Goal: Task Accomplishment & Management: Use online tool/utility

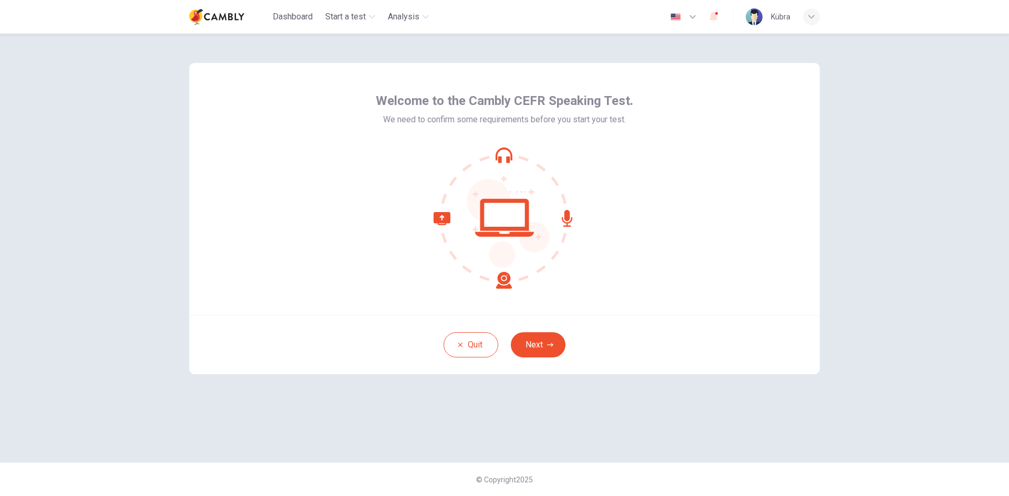
drag, startPoint x: 482, startPoint y: 128, endPoint x: 697, endPoint y: 131, distance: 214.9
click at [697, 131] on div "Welcome to the Cambly CEFR Speaking Test. We need to confirm some requirements …" at bounding box center [504, 189] width 630 height 252
click at [361, 117] on div "Welcome to the Cambly CEFR Speaking Test. We need to confirm some requirements …" at bounding box center [504, 189] width 630 height 252
drag, startPoint x: 427, startPoint y: 120, endPoint x: 647, endPoint y: 127, distance: 220.2
click at [647, 127] on div "Welcome to the Cambly CEFR Speaking Test. We need to confirm some requirements …" at bounding box center [504, 189] width 630 height 252
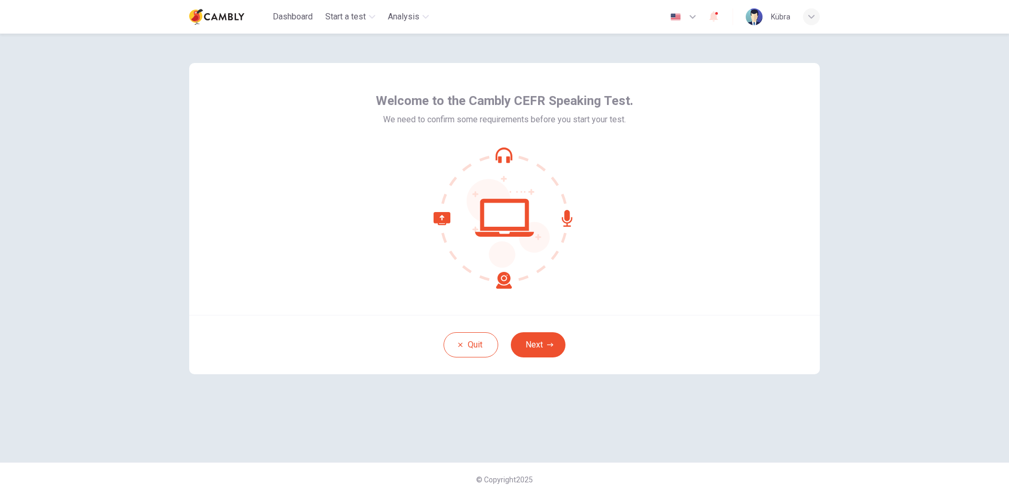
click at [661, 166] on div "Welcome to the Cambly CEFR Speaking Test. We need to confirm some requirements …" at bounding box center [504, 189] width 630 height 252
click at [551, 347] on icon "button" at bounding box center [550, 345] width 6 height 4
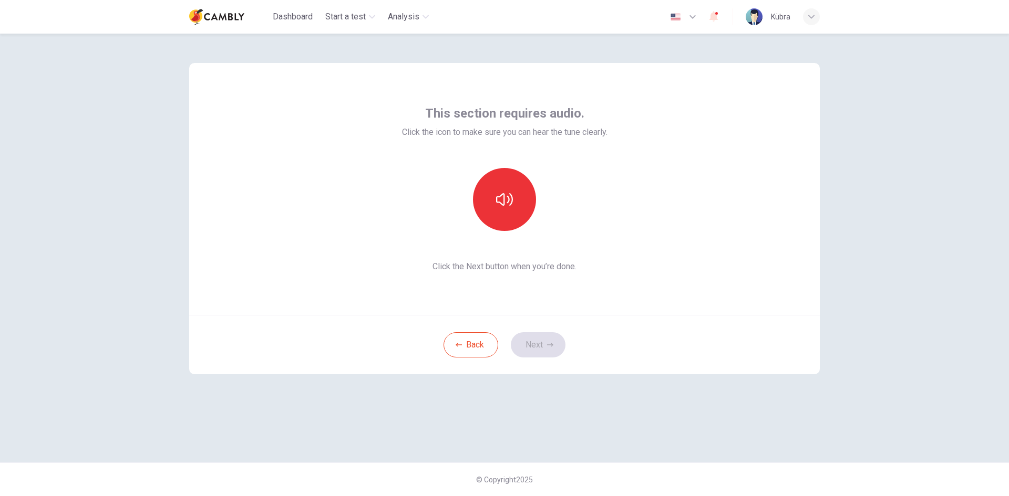
click at [402, 133] on span "Click the icon to make sure you can hear the tune clearly." at bounding box center [504, 132] width 205 height 13
drag, startPoint x: 398, startPoint y: 130, endPoint x: 743, endPoint y: 136, distance: 345.7
click at [743, 136] on div "This section requires audio. Click the icon to make sure you can hear the tune …" at bounding box center [504, 189] width 630 height 252
click at [669, 147] on div "This section requires audio. Click the icon to make sure you can hear the tune …" at bounding box center [504, 189] width 630 height 252
click at [503, 193] on icon "button" at bounding box center [504, 199] width 17 height 17
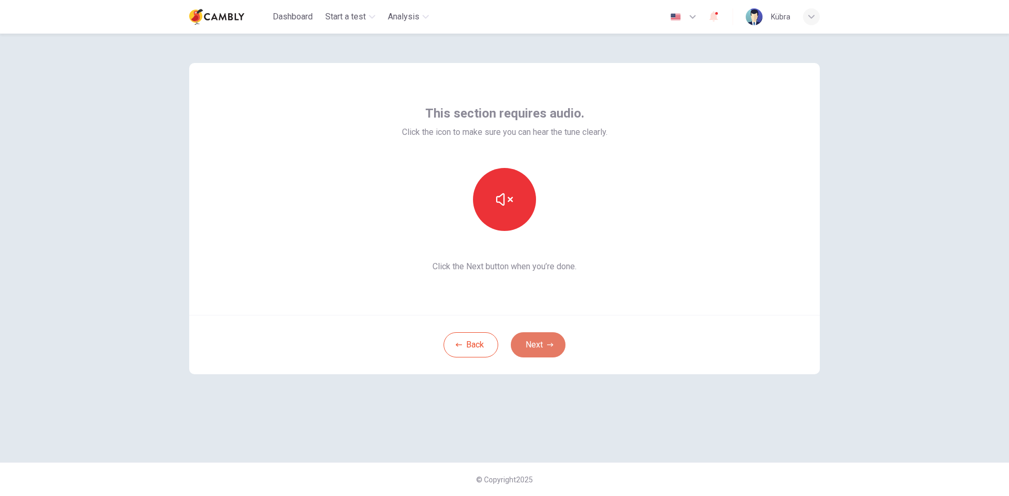
click at [543, 344] on button "Next" at bounding box center [538, 345] width 55 height 25
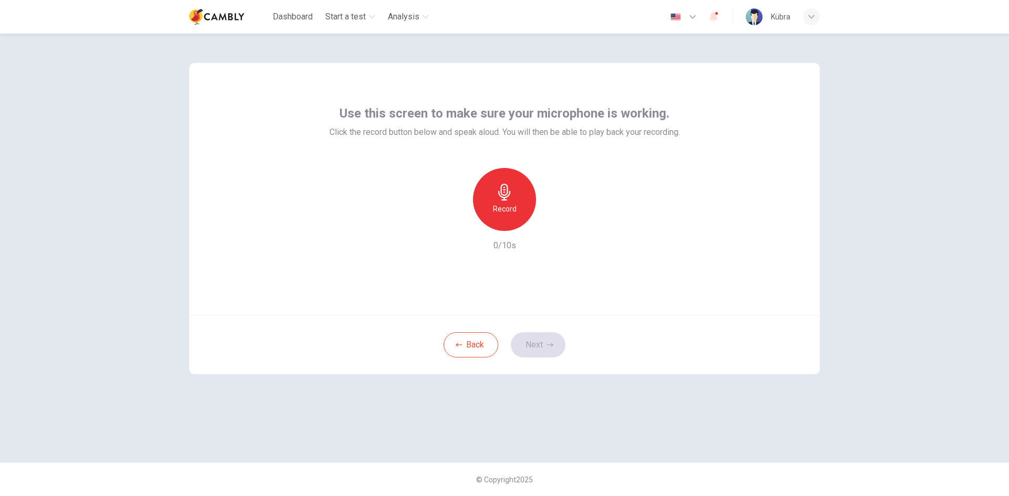
click at [503, 196] on icon "button" at bounding box center [504, 192] width 17 height 17
click at [523, 194] on div "Stop" at bounding box center [504, 199] width 63 height 63
click at [553, 224] on icon "button" at bounding box center [553, 223] width 5 height 6
click at [540, 349] on button "Next" at bounding box center [538, 345] width 55 height 25
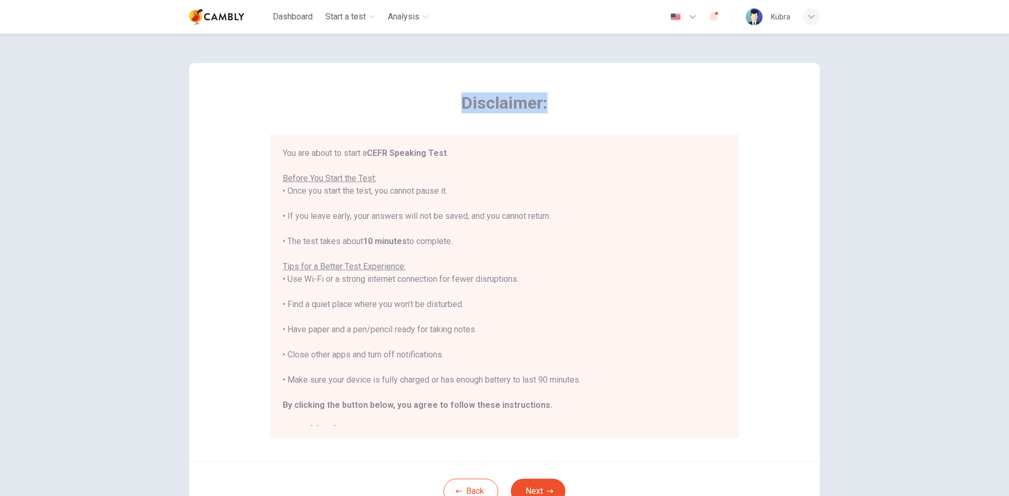
drag, startPoint x: 454, startPoint y: 105, endPoint x: 554, endPoint y: 101, distance: 99.9
click at [554, 101] on span "Disclaimer:" at bounding box center [504, 102] width 469 height 21
click at [596, 105] on span "Disclaimer:" at bounding box center [504, 102] width 469 height 21
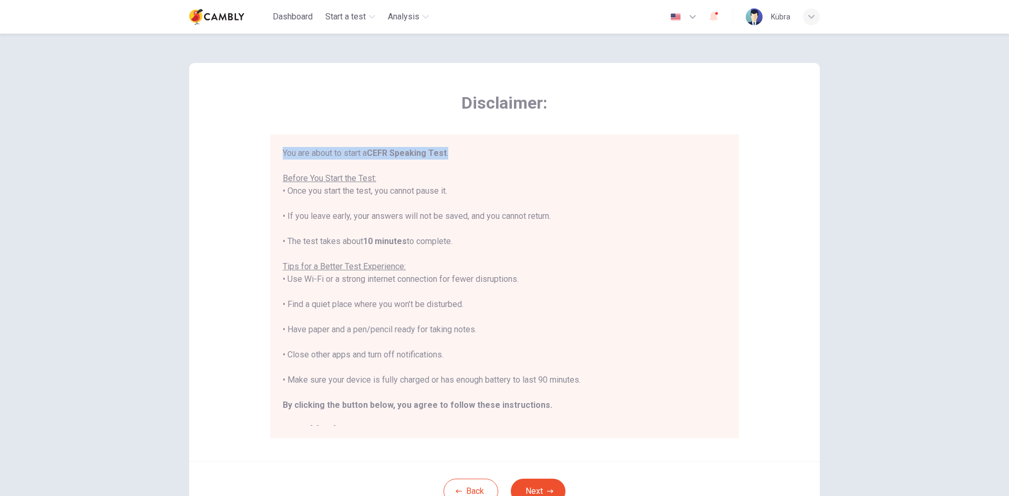
drag, startPoint x: 277, startPoint y: 151, endPoint x: 454, endPoint y: 148, distance: 177.6
click at [454, 148] on div "You are about to start a CEFR Speaking Test . Before You Start the Test: • Once…" at bounding box center [504, 286] width 469 height 304
click at [504, 143] on div "You are about to start a CEFR Speaking Test . Before You Start the Test: • Once…" at bounding box center [504, 286] width 469 height 304
drag, startPoint x: 278, startPoint y: 179, endPoint x: 401, endPoint y: 172, distance: 123.1
click at [401, 172] on div "You are about to start a CEFR Speaking Test . Before You Start the Test: • Once…" at bounding box center [504, 286] width 469 height 304
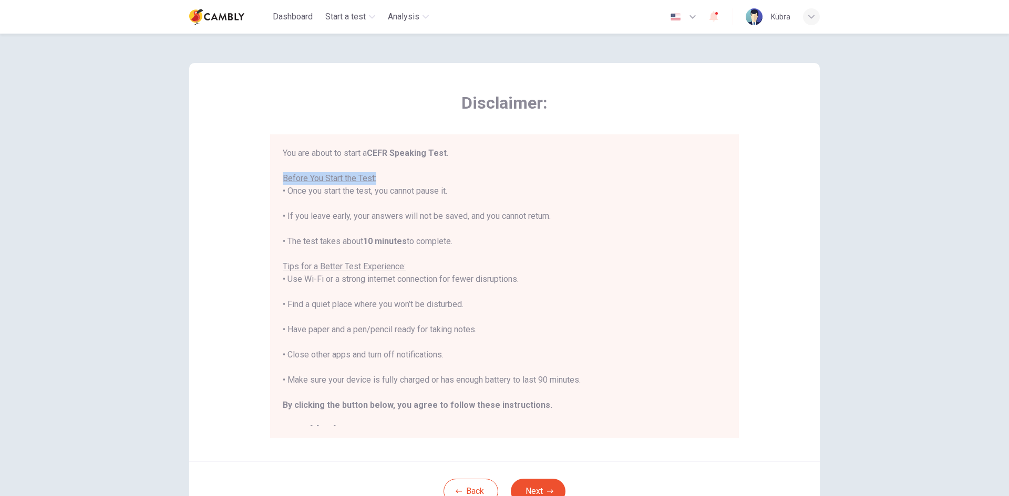
click at [241, 184] on div "Disclaimer: You are about to start a CEFR Speaking Test . Before You Start the …" at bounding box center [504, 262] width 630 height 399
drag, startPoint x: 283, startPoint y: 189, endPoint x: 500, endPoint y: 184, distance: 216.5
click at [500, 184] on div "You are about to start a CEFR Speaking Test . Before You Start the Test: • Once…" at bounding box center [504, 292] width 443 height 290
click at [453, 190] on div "You are about to start a CEFR Speaking Test . Before You Start the Test: • Once…" at bounding box center [504, 292] width 443 height 290
drag, startPoint x: 269, startPoint y: 191, endPoint x: 450, endPoint y: 192, distance: 181.2
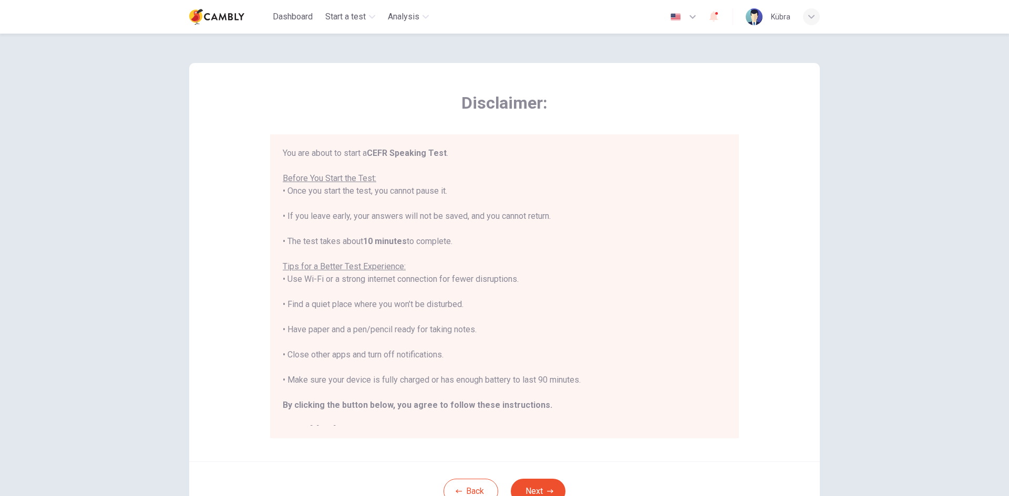
click at [450, 192] on div "You are about to start a CEFR Speaking Test . Before You Start the Test: • Once…" at bounding box center [504, 286] width 469 height 304
click at [431, 182] on div "You are about to start a CEFR Speaking Test . Before You Start the Test: • Once…" at bounding box center [504, 292] width 443 height 290
drag, startPoint x: 321, startPoint y: 220, endPoint x: 553, endPoint y: 217, distance: 231.7
click at [553, 217] on div "You are about to start a CEFR Speaking Test . Before You Start the Test: • Once…" at bounding box center [504, 292] width 443 height 290
click at [256, 206] on div "Disclaimer: You are about to start a CEFR Speaking Test . Before You Start the …" at bounding box center [504, 262] width 630 height 399
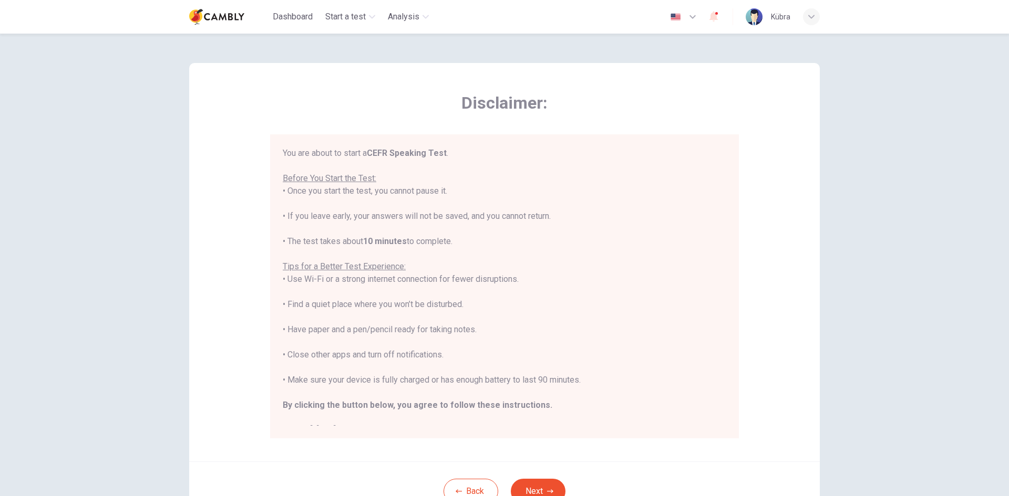
scroll to position [12, 0]
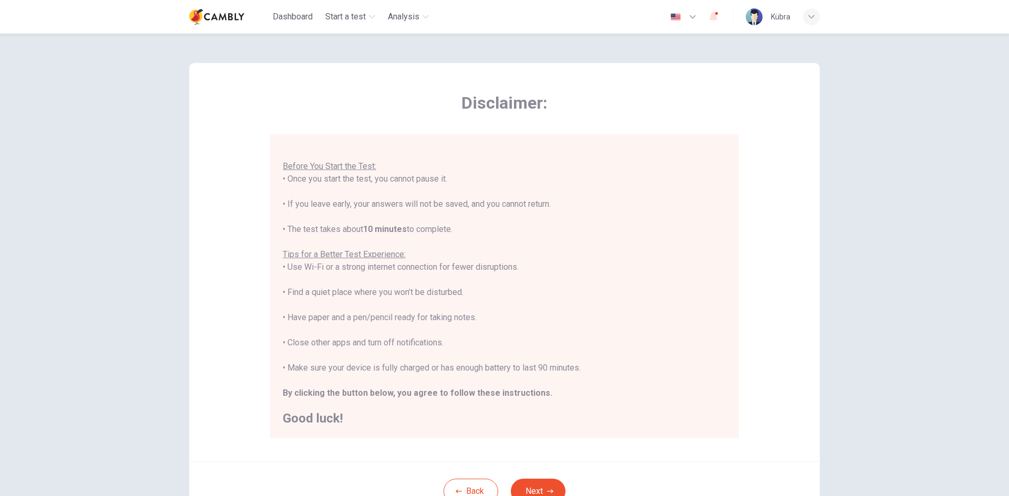
drag, startPoint x: 276, startPoint y: 230, endPoint x: 485, endPoint y: 235, distance: 209.1
click at [485, 235] on div "You are about to start a CEFR Speaking Test . Before You Start the Test: • Once…" at bounding box center [504, 286] width 469 height 304
click at [242, 201] on div "Disclaimer: You are about to start a CEFR Speaking Test . Before You Start the …" at bounding box center [504, 262] width 630 height 399
drag, startPoint x: 276, startPoint y: 254, endPoint x: 438, endPoint y: 251, distance: 162.3
click at [438, 251] on div "You are about to start a CEFR Speaking Test . Before You Start the Test: • Once…" at bounding box center [504, 286] width 469 height 304
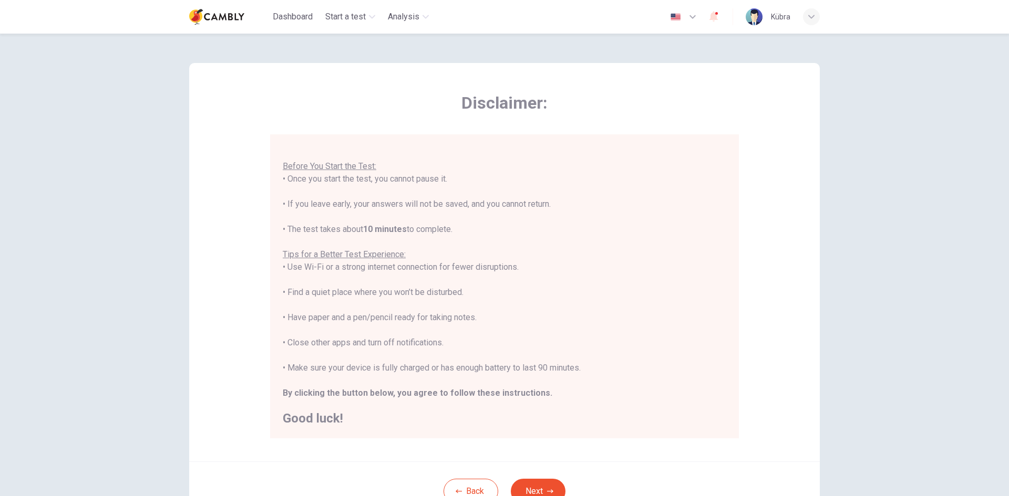
click at [243, 284] on div "Disclaimer: You are about to start a CEFR Speaking Test . Before You Start the …" at bounding box center [504, 262] width 630 height 399
drag, startPoint x: 281, startPoint y: 269, endPoint x: 534, endPoint y: 272, distance: 253.2
click at [534, 272] on div "You are about to start a CEFR Speaking Test . Before You Start the Test: • Once…" at bounding box center [504, 280] width 443 height 290
click at [236, 238] on div "Disclaimer: You are about to start a CEFR Speaking Test . Before You Start the …" at bounding box center [504, 262] width 630 height 399
drag, startPoint x: 281, startPoint y: 293, endPoint x: 477, endPoint y: 297, distance: 196.0
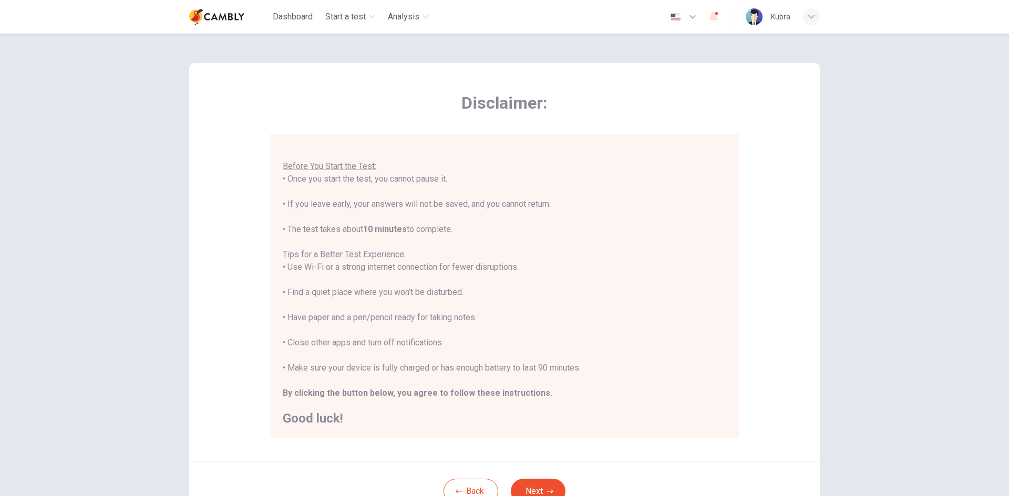
click at [477, 297] on div "You are about to start a CEFR Speaking Test . Before You Start the Test: • Once…" at bounding box center [504, 280] width 443 height 290
click at [227, 224] on div "Disclaimer: You are about to start a CEFR Speaking Test . Before You Start the …" at bounding box center [504, 262] width 630 height 399
drag, startPoint x: 277, startPoint y: 319, endPoint x: 514, endPoint y: 328, distance: 237.1
click at [514, 328] on div "You are about to start a CEFR Speaking Test . Before You Start the Test: • Once…" at bounding box center [504, 286] width 469 height 304
click at [229, 283] on div "Disclaimer: You are about to start a CEFR Speaking Test . Before You Start the …" at bounding box center [504, 262] width 630 height 399
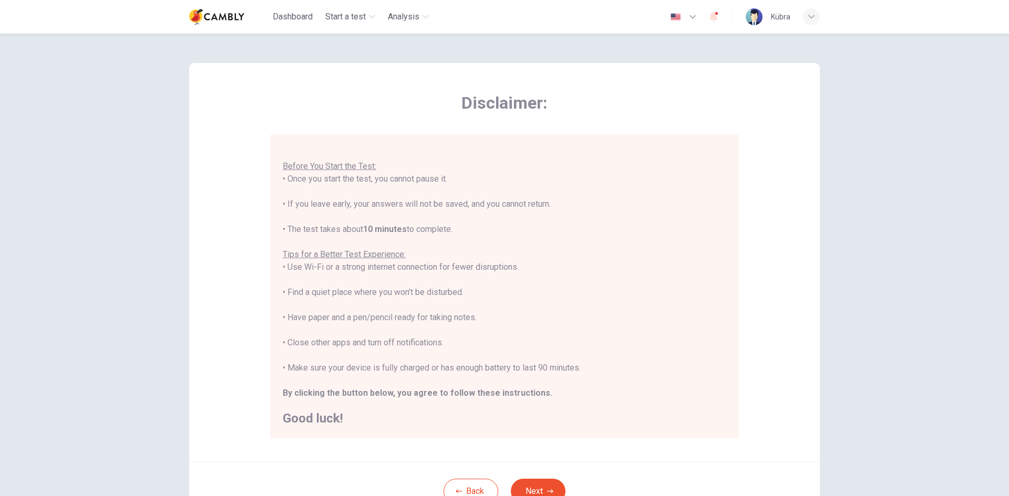
drag, startPoint x: 284, startPoint y: 343, endPoint x: 493, endPoint y: 347, distance: 209.1
click at [493, 347] on div "You are about to start a CEFR Speaking Test . Before You Start the Test: • Once…" at bounding box center [504, 280] width 443 height 290
click at [235, 372] on div "Disclaimer: You are about to start a CEFR Speaking Test . Before You Start the …" at bounding box center [504, 262] width 630 height 399
drag, startPoint x: 433, startPoint y: 371, endPoint x: 612, endPoint y: 379, distance: 178.8
click at [610, 379] on div "You are about to start a CEFR Speaking Test . Before You Start the Test: • Once…" at bounding box center [504, 280] width 443 height 290
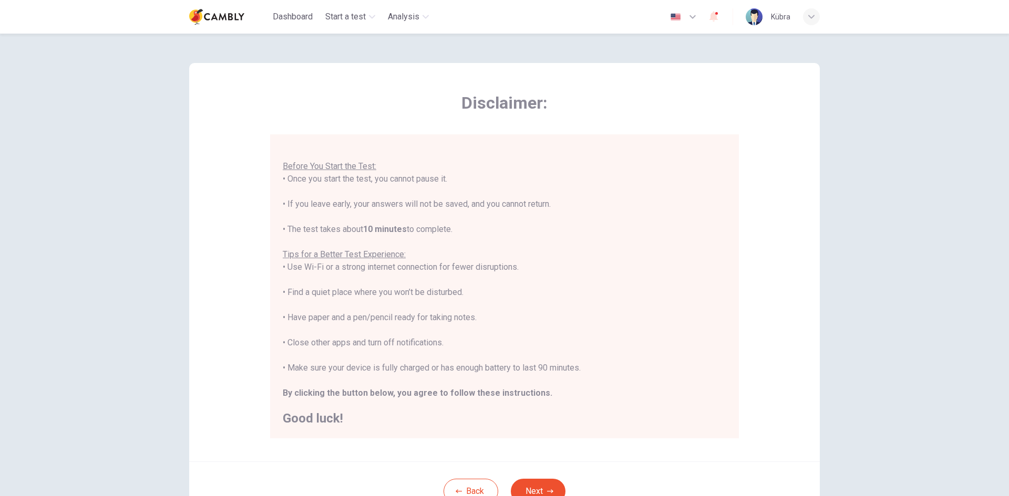
click at [223, 299] on div "Disclaimer: You are about to start a CEFR Speaking Test . Before You Start the …" at bounding box center [504, 262] width 630 height 399
drag, startPoint x: 279, startPoint y: 392, endPoint x: 617, endPoint y: 403, distance: 338.0
click at [617, 403] on div "You are about to start a CEFR Speaking Test . Before You Start the Test: • Once…" at bounding box center [504, 286] width 469 height 304
click at [229, 391] on div "Disclaimer: You are about to start a CEFR Speaking Test . Before You Start the …" at bounding box center [504, 262] width 630 height 399
drag, startPoint x: 278, startPoint y: 393, endPoint x: 531, endPoint y: 390, distance: 252.2
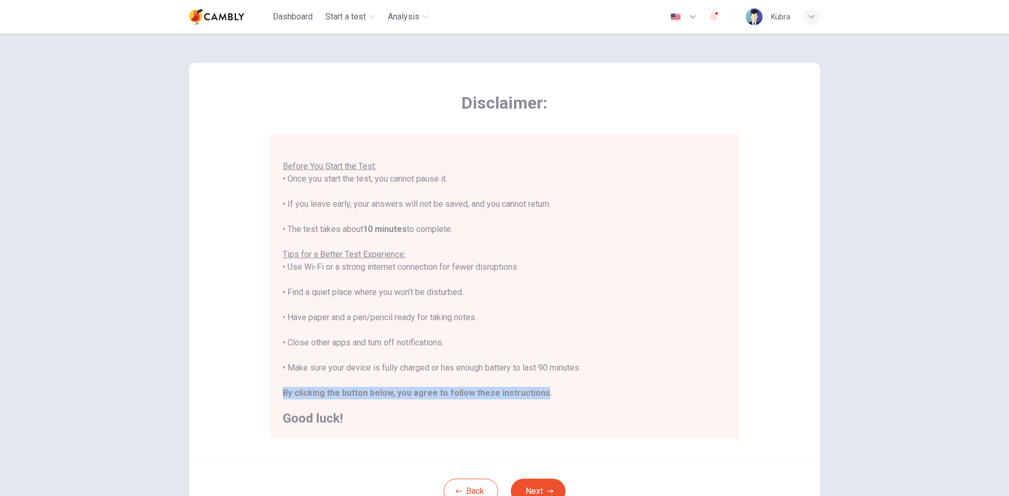
click at [531, 390] on div "You are about to start a CEFR Speaking Test . Before You Start the Test: • Once…" at bounding box center [504, 286] width 469 height 304
click at [231, 247] on div "Disclaimer: You are about to start a CEFR Speaking Test . Before You Start the …" at bounding box center [504, 262] width 630 height 399
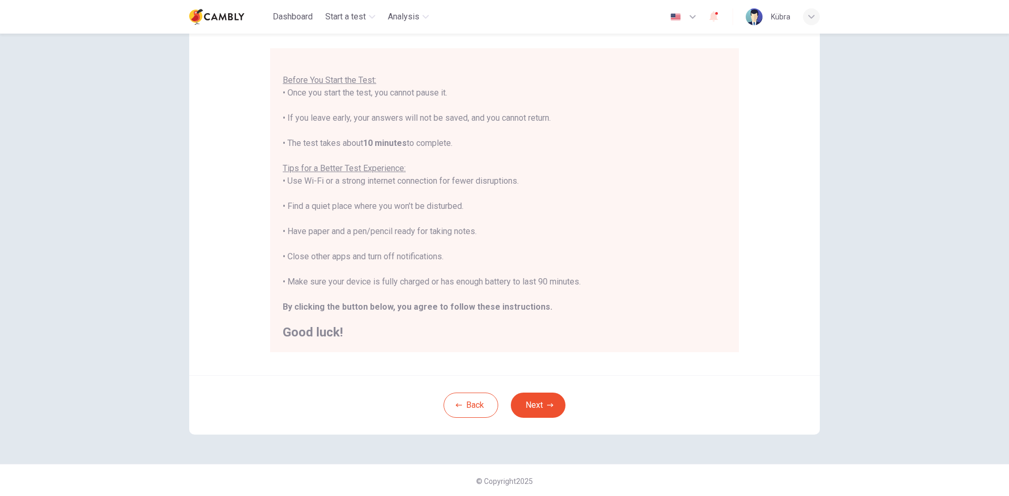
scroll to position [88, 0]
click at [547, 404] on icon "button" at bounding box center [550, 404] width 6 height 4
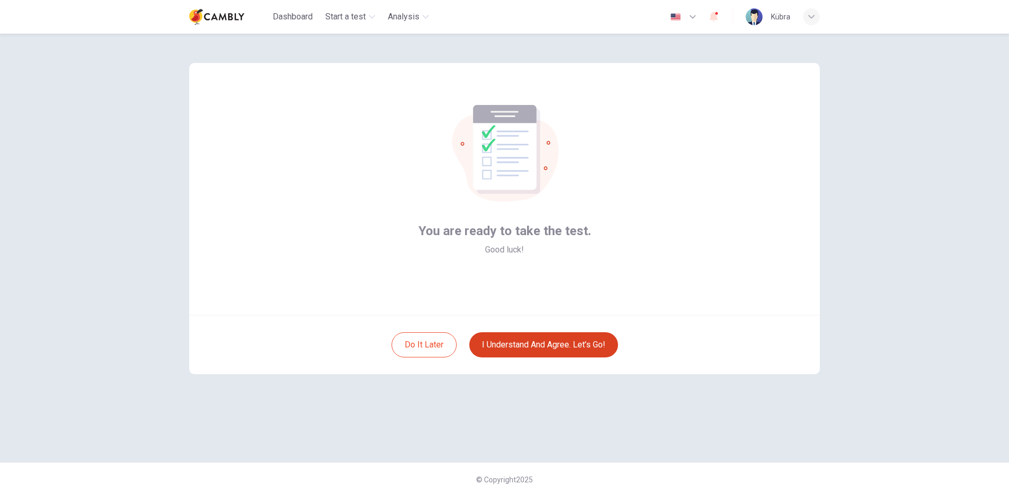
scroll to position [0, 0]
click at [580, 347] on button "I understand and agree. Let’s go!" at bounding box center [543, 345] width 149 height 25
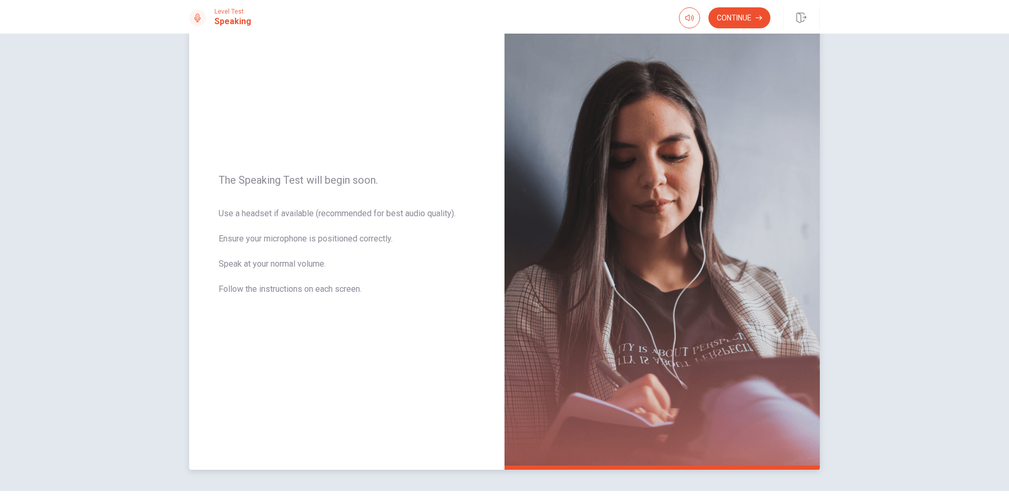
scroll to position [53, 0]
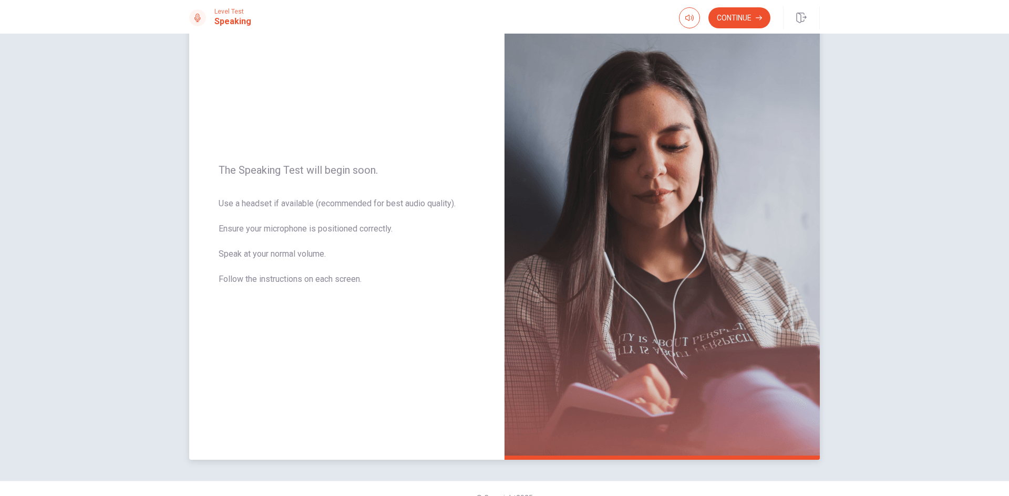
drag, startPoint x: 213, startPoint y: 205, endPoint x: 465, endPoint y: 209, distance: 251.6
click at [465, 209] on div "The Speaking Test will begin soon. Use a headset if available (recommended for …" at bounding box center [346, 231] width 315 height 458
drag, startPoint x: 216, startPoint y: 205, endPoint x: 470, endPoint y: 205, distance: 253.7
click at [470, 205] on span "Use a headset if available (recommended for best audio quality). Ensure your mi…" at bounding box center [347, 248] width 256 height 101
drag, startPoint x: 439, startPoint y: 203, endPoint x: 255, endPoint y: 196, distance: 184.0
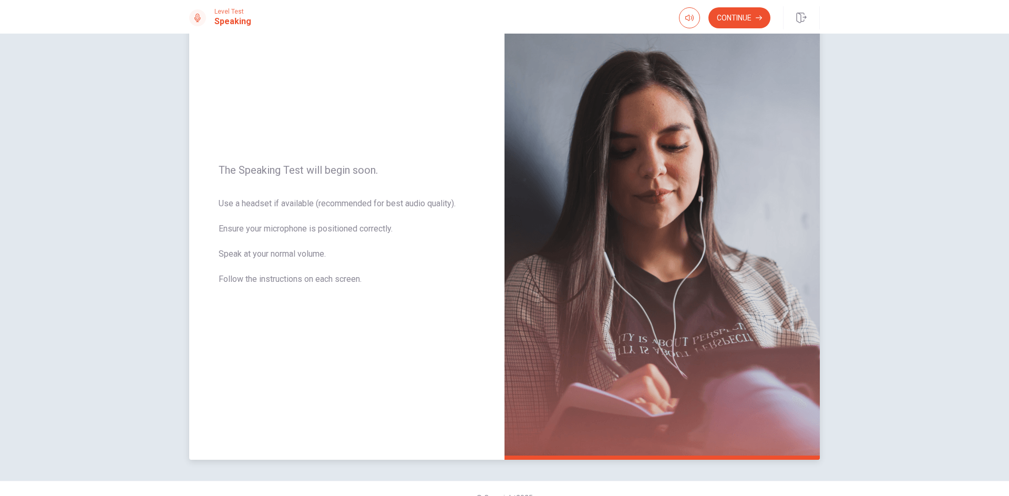
click at [267, 196] on div "The Speaking Test will begin soon. Use a headset if available (recommended for …" at bounding box center [346, 231] width 315 height 458
drag, startPoint x: 259, startPoint y: 200, endPoint x: 327, endPoint y: 215, distance: 69.3
click at [324, 215] on div "The Speaking Test will begin soon. Use a headset if available (recommended for …" at bounding box center [346, 231] width 315 height 458
click at [752, 18] on button "Continue" at bounding box center [739, 17] width 62 height 21
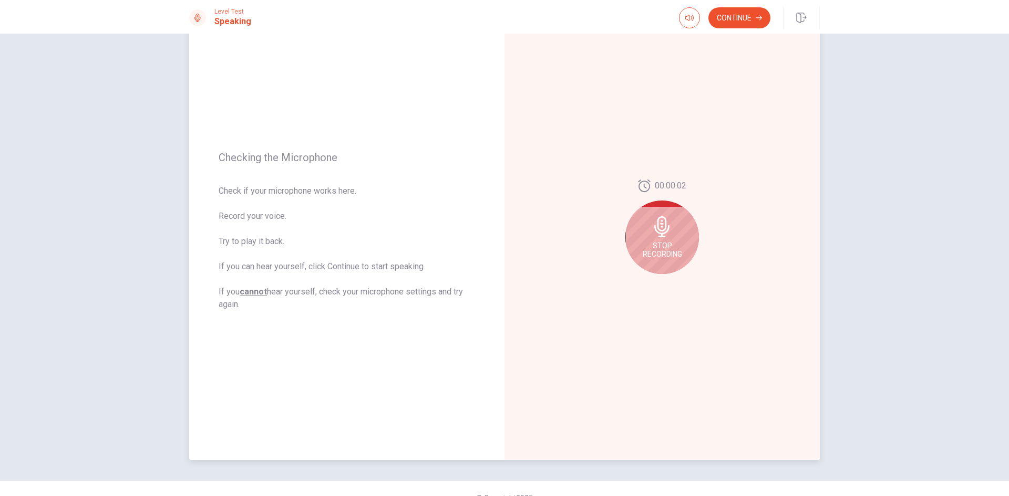
click at [658, 235] on icon at bounding box center [661, 226] width 15 height 21
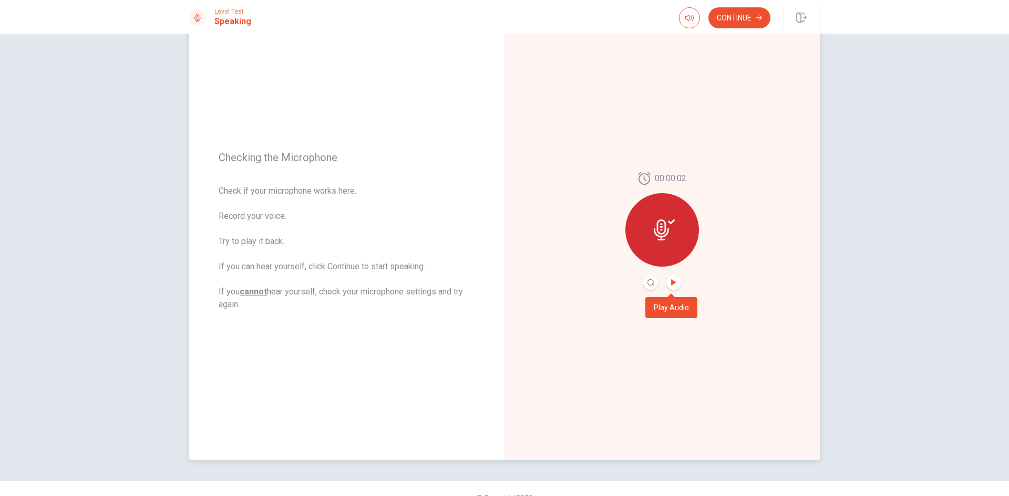
click at [671, 279] on icon "Play Audio" at bounding box center [673, 282] width 6 height 6
click at [755, 17] on icon "button" at bounding box center [758, 18] width 6 height 6
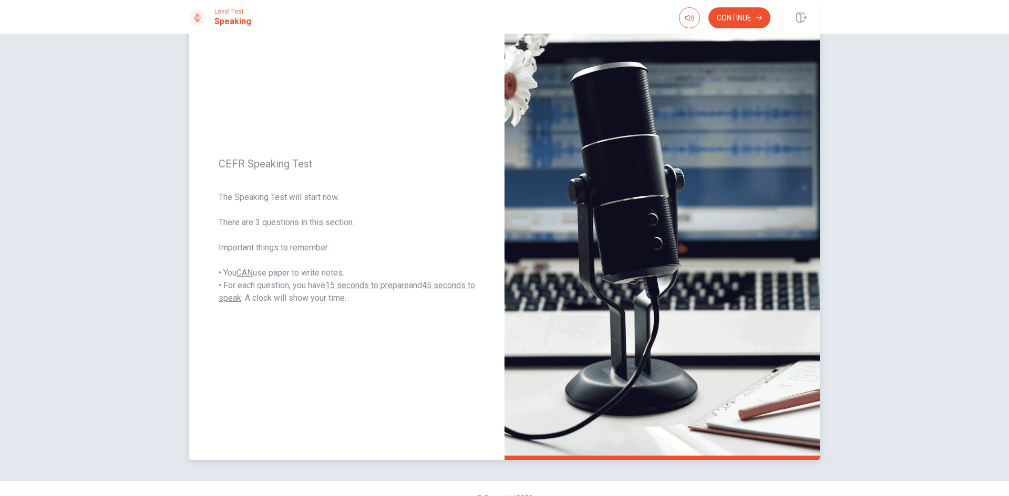
drag, startPoint x: 438, startPoint y: 285, endPoint x: 466, endPoint y: 285, distance: 27.8
click at [466, 285] on u "45 seconds to speak" at bounding box center [347, 292] width 256 height 23
click at [750, 19] on button "Continue" at bounding box center [739, 17] width 62 height 21
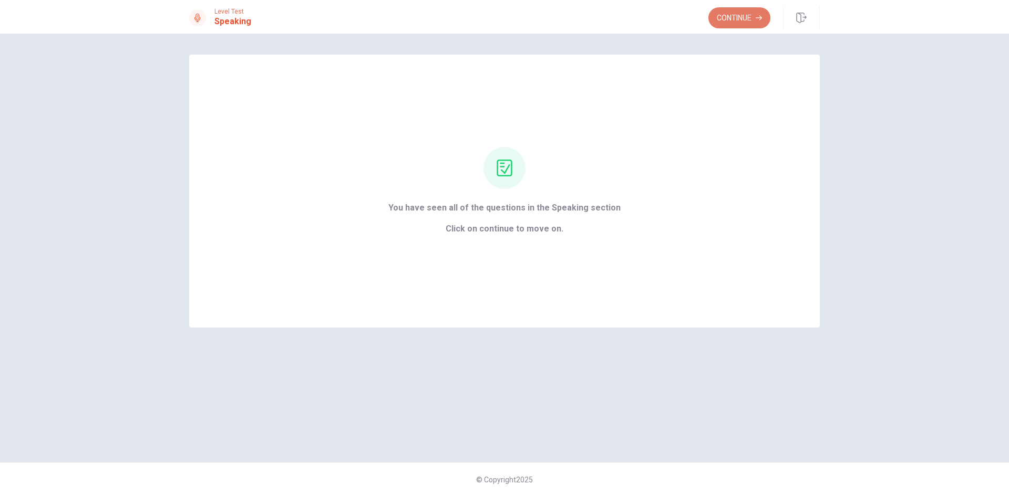
click at [746, 18] on button "Continue" at bounding box center [739, 17] width 62 height 21
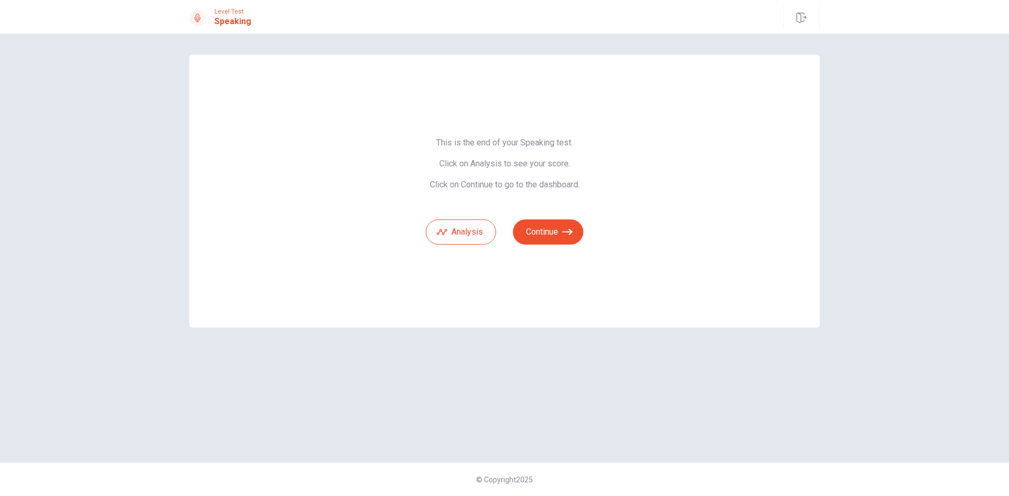
drag, startPoint x: 509, startPoint y: 165, endPoint x: 565, endPoint y: 173, distance: 56.2
click at [563, 173] on span "This is the end of your Speaking test. Click on Analysis to see your score. Cli…" at bounding box center [504, 164] width 158 height 53
click at [471, 234] on button "Analysis" at bounding box center [460, 232] width 70 height 25
